Goal: Task Accomplishment & Management: Manage account settings

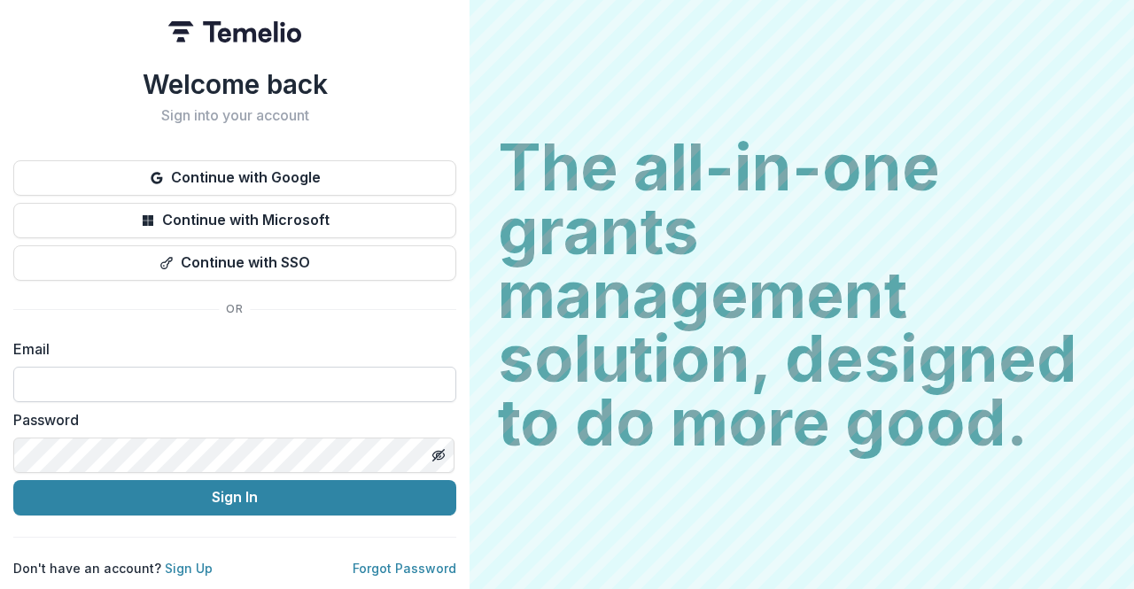
click at [144, 388] on input at bounding box center [234, 384] width 443 height 35
type input "**********"
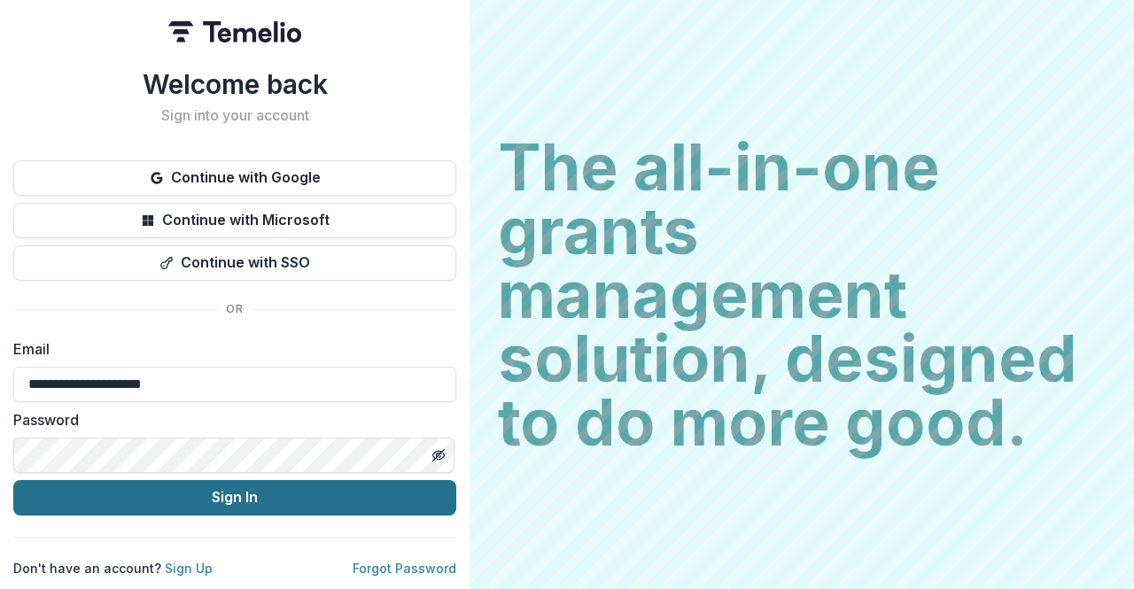
click at [173, 492] on button "Sign In" at bounding box center [234, 497] width 443 height 35
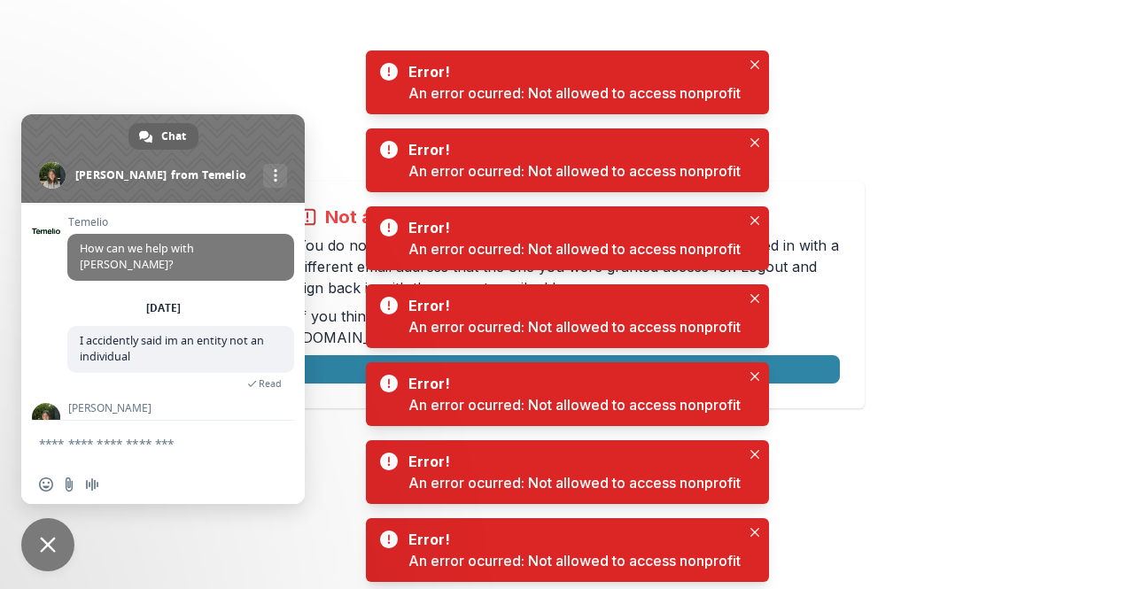
scroll to position [52, 0]
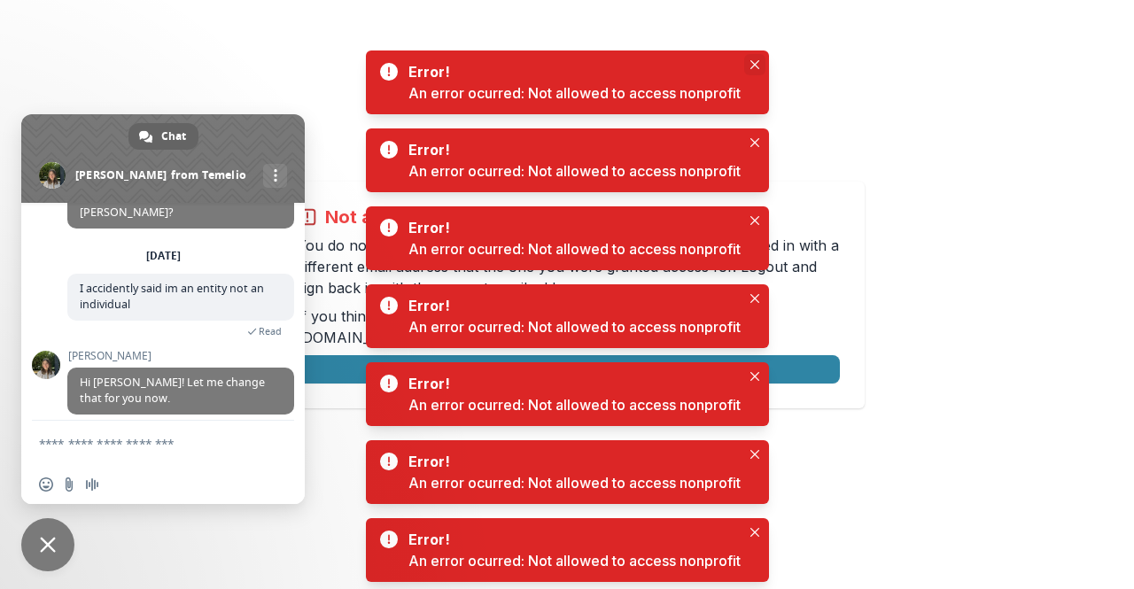
click at [762, 58] on button "Close" at bounding box center [754, 64] width 21 height 21
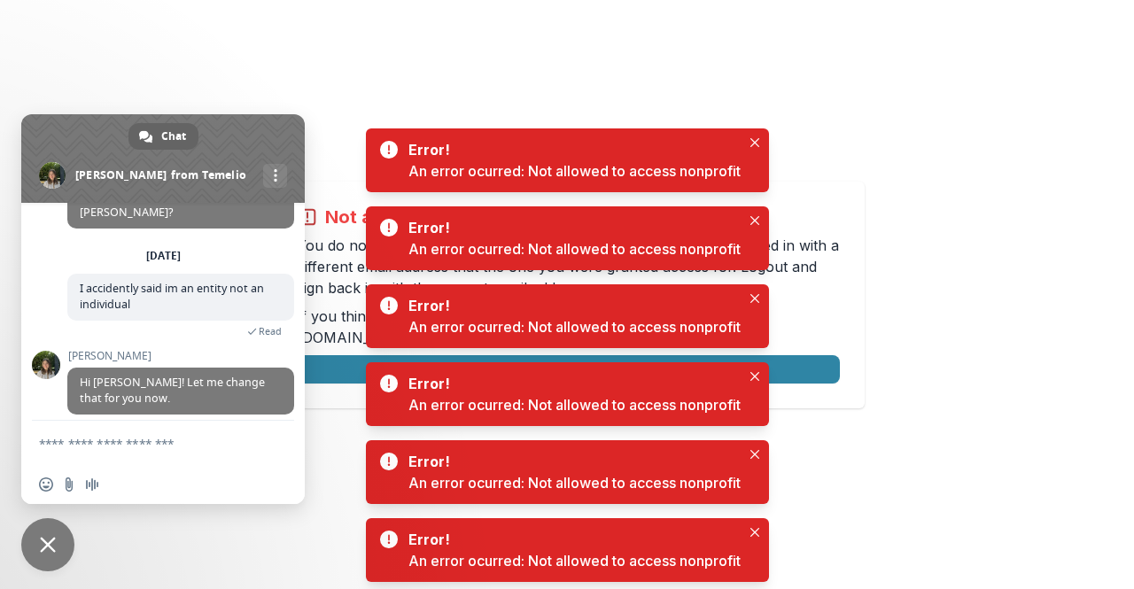
click at [768, 141] on div "Error! An error ocurred: Not allowed to access nonprofit" at bounding box center [567, 161] width 403 height 64
click at [760, 138] on button "Close" at bounding box center [754, 142] width 21 height 21
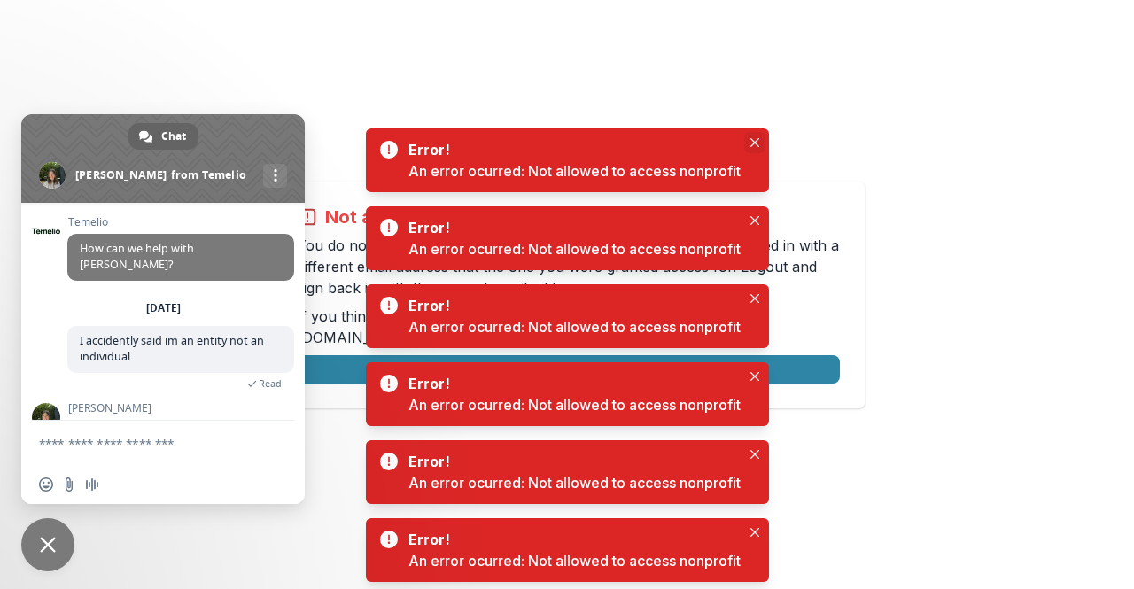
scroll to position [52, 0]
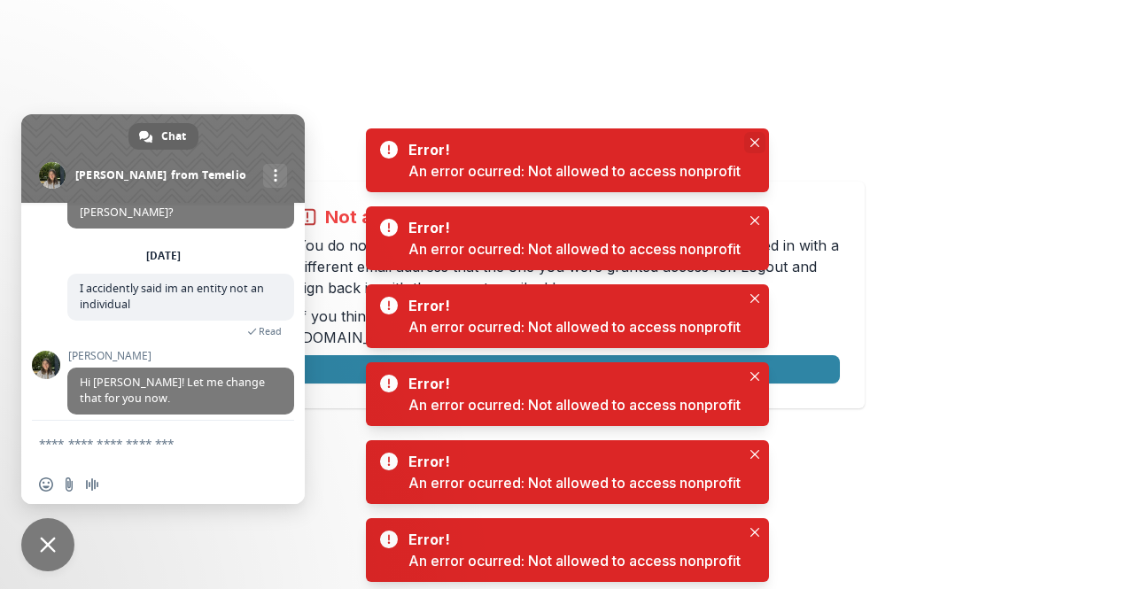
click at [752, 142] on icon "Close" at bounding box center [755, 142] width 9 height 9
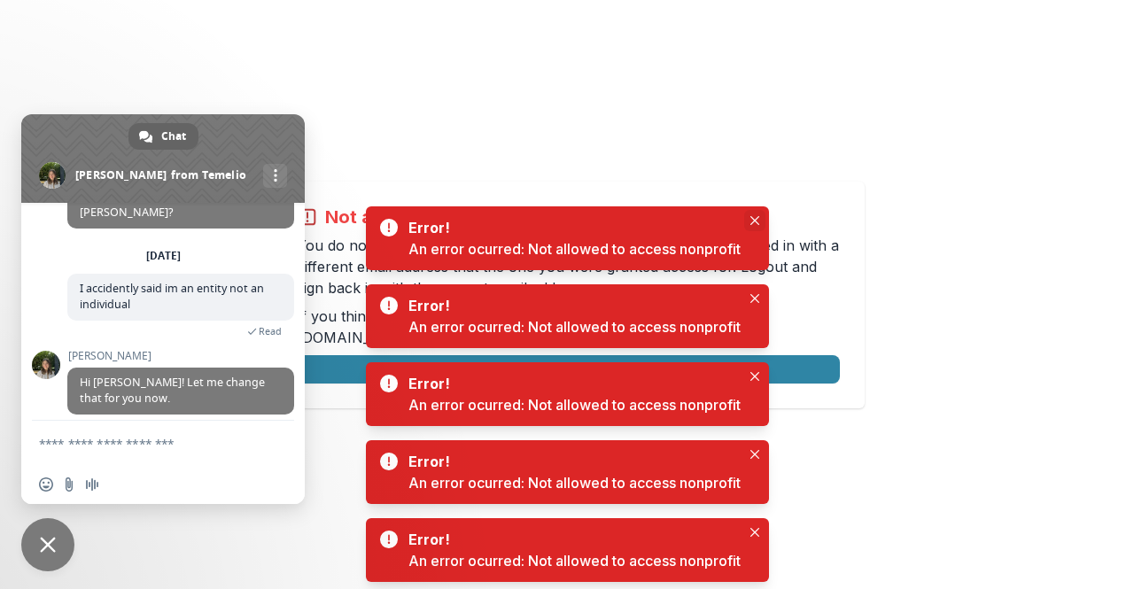
click at [759, 224] on icon "Close" at bounding box center [754, 220] width 9 height 9
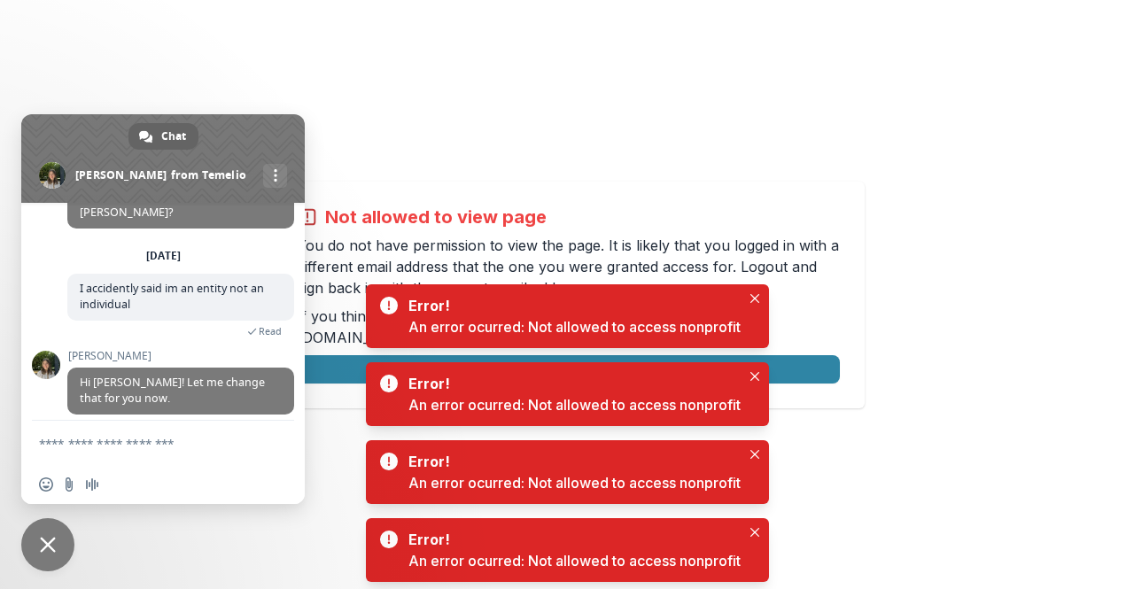
click at [50, 549] on span "Close chat" at bounding box center [48, 545] width 16 height 16
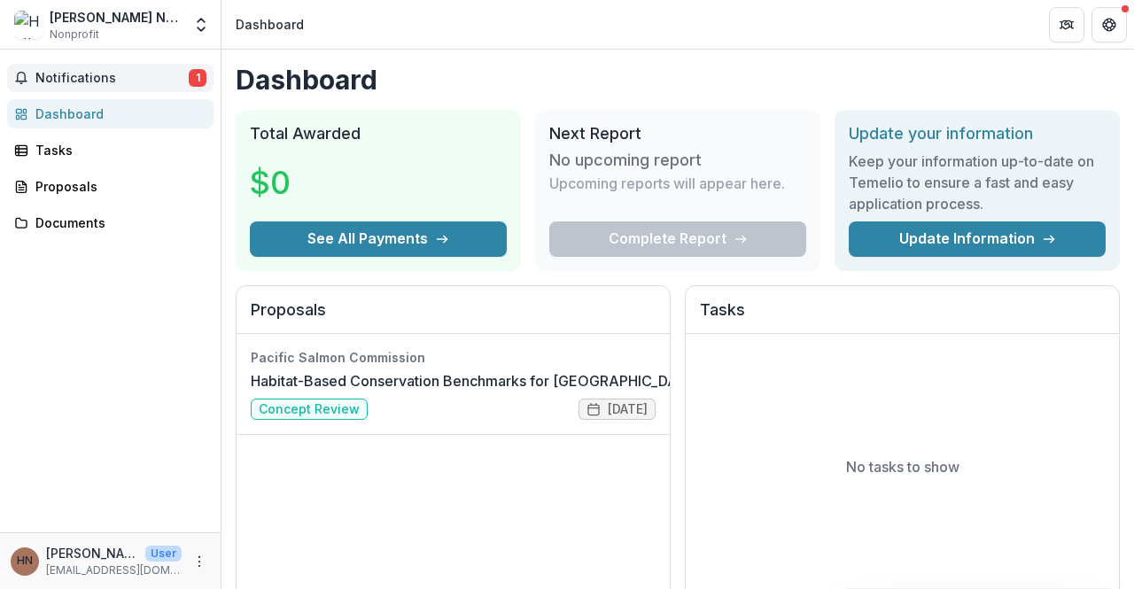
click at [135, 71] on span "Notifications" at bounding box center [111, 78] width 153 height 15
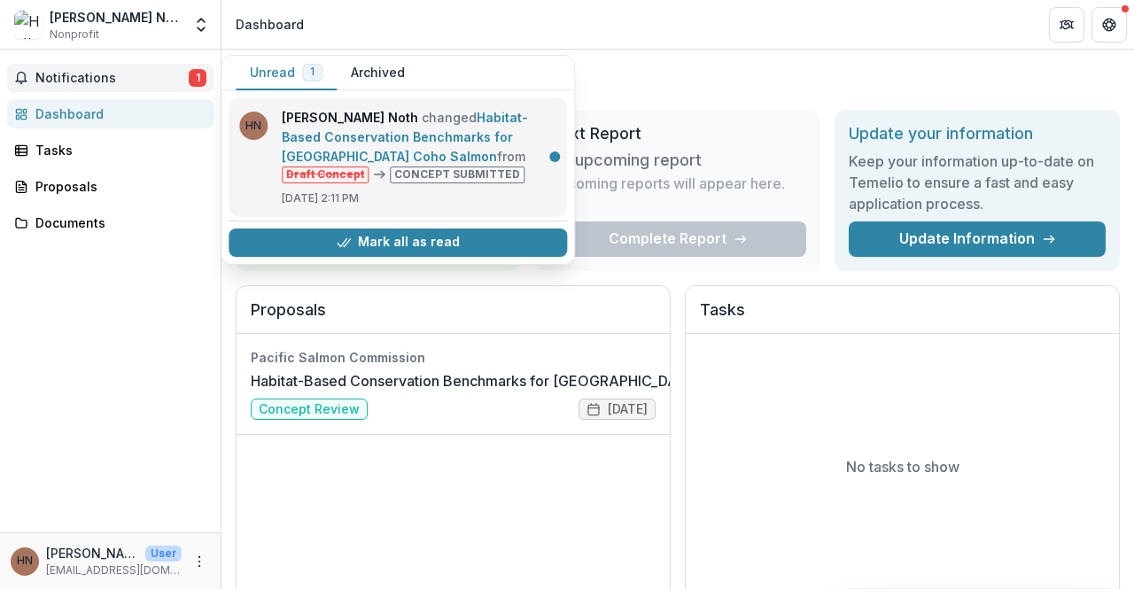
click at [431, 146] on link "Habitat-Based Conservation Benchmarks for West Coast Vancouver Island Coho Salm…" at bounding box center [405, 137] width 246 height 54
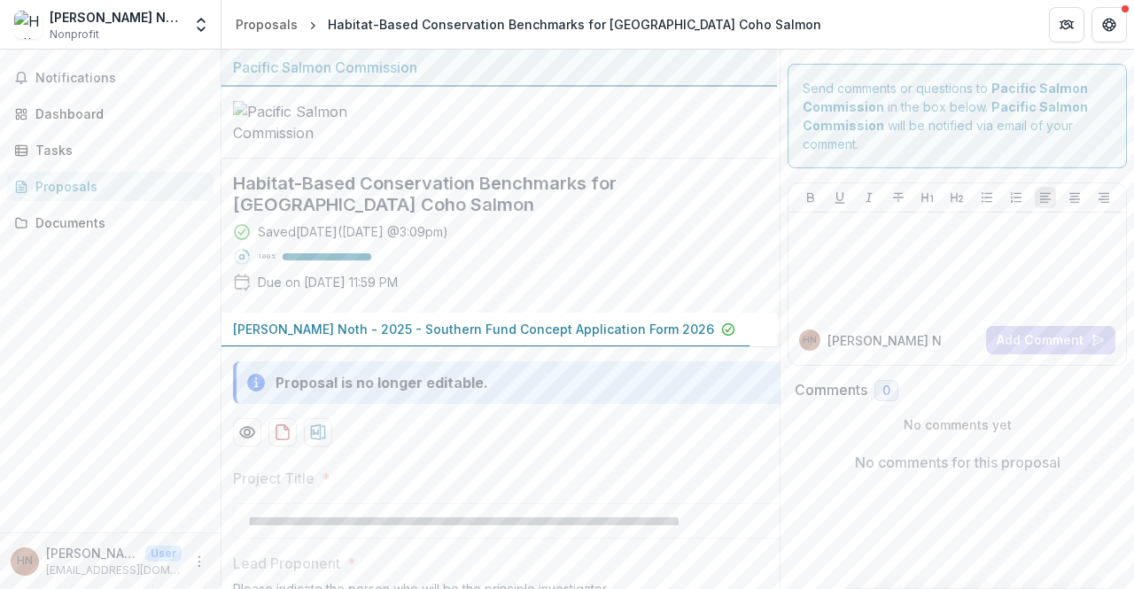
click at [119, 331] on div "Notifications Dashboard Tasks Proposals Documents" at bounding box center [110, 291] width 221 height 483
